Goal: Task Accomplishment & Management: Manage account settings

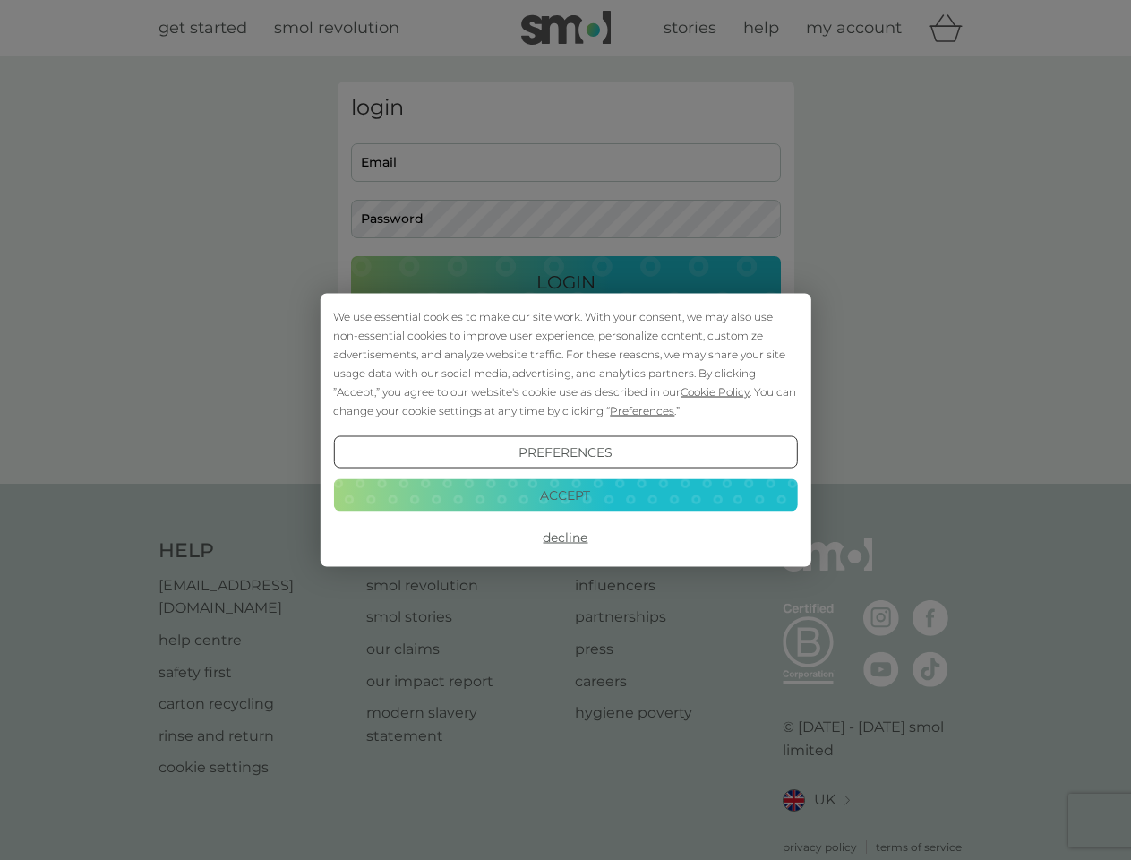
click at [715, 391] on span "Cookie Policy" at bounding box center [714, 391] width 69 height 13
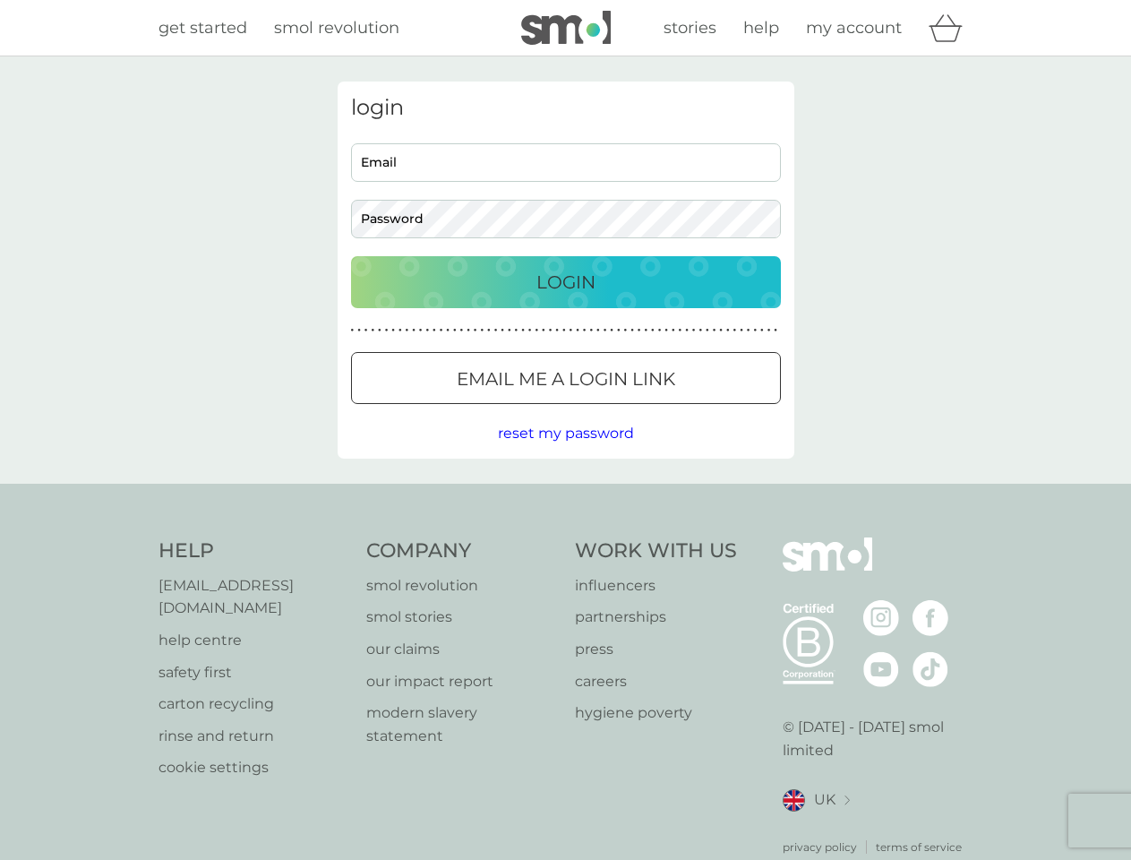
click at [640, 410] on div "login Email Password Login ● ● ● ● ● ● ● ● ● ● ● ● ● ● ● ● ● ● ● ● ● ● ● ● ● ● …" at bounding box center [566, 269] width 457 height 377
click at [565, 452] on div "login Email Password Login ● ● ● ● ● ● ● ● ● ● ● ● ● ● ● ● ● ● ● ● ● ● ● ● ● ● …" at bounding box center [566, 269] width 457 height 377
click at [565, 537] on div "Help [EMAIL_ADDRESS][DOMAIN_NAME] help centre safety first carton recycling rin…" at bounding box center [565, 696] width 815 height 318
click at [565, 494] on div "Help [EMAIL_ADDRESS][DOMAIN_NAME] help centre safety first carton recycling rin…" at bounding box center [565, 695] width 1131 height 425
